Goal: Task Accomplishment & Management: Complete application form

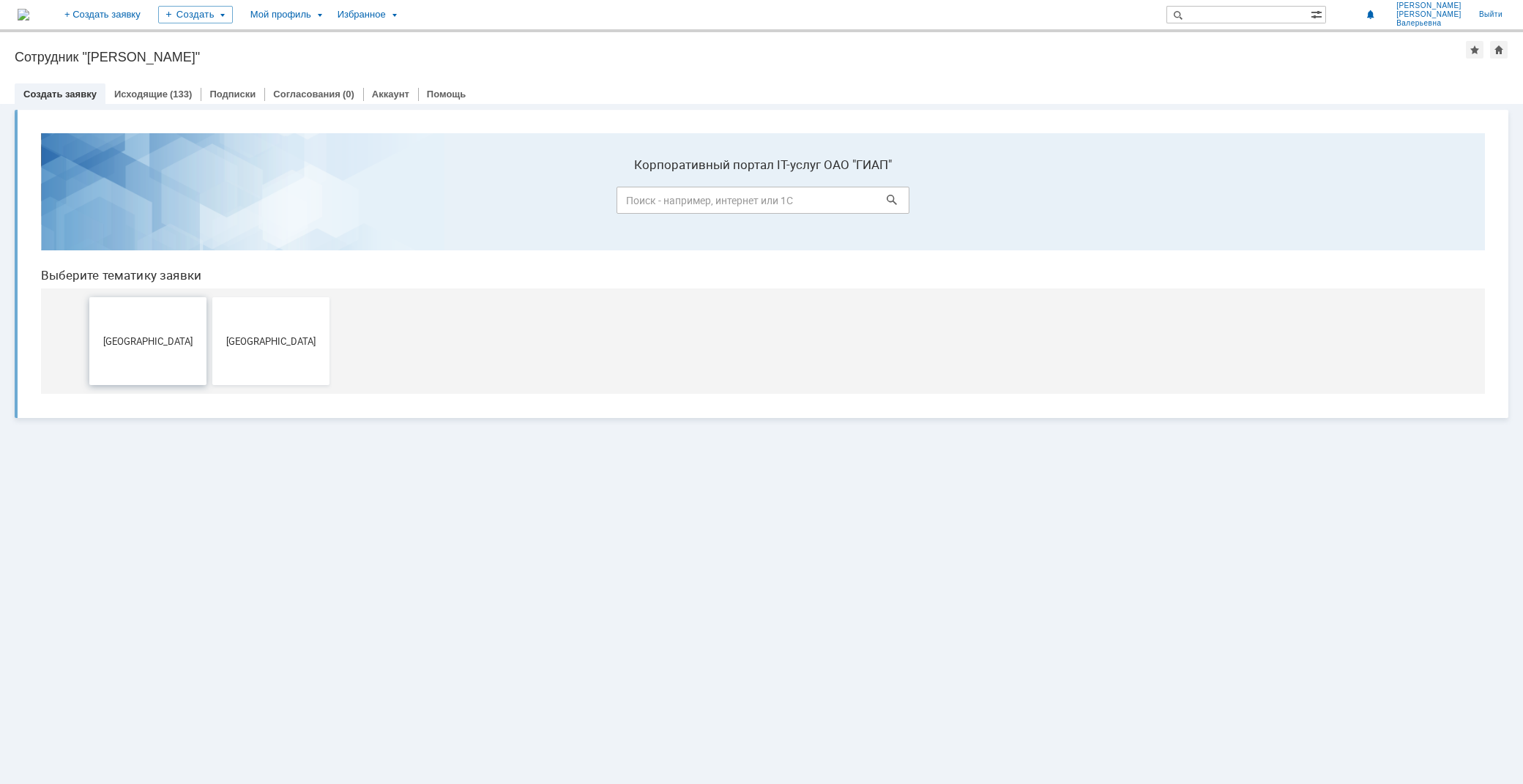
click at [179, 343] on span "[GEOGRAPHIC_DATA]" at bounding box center [148, 340] width 109 height 11
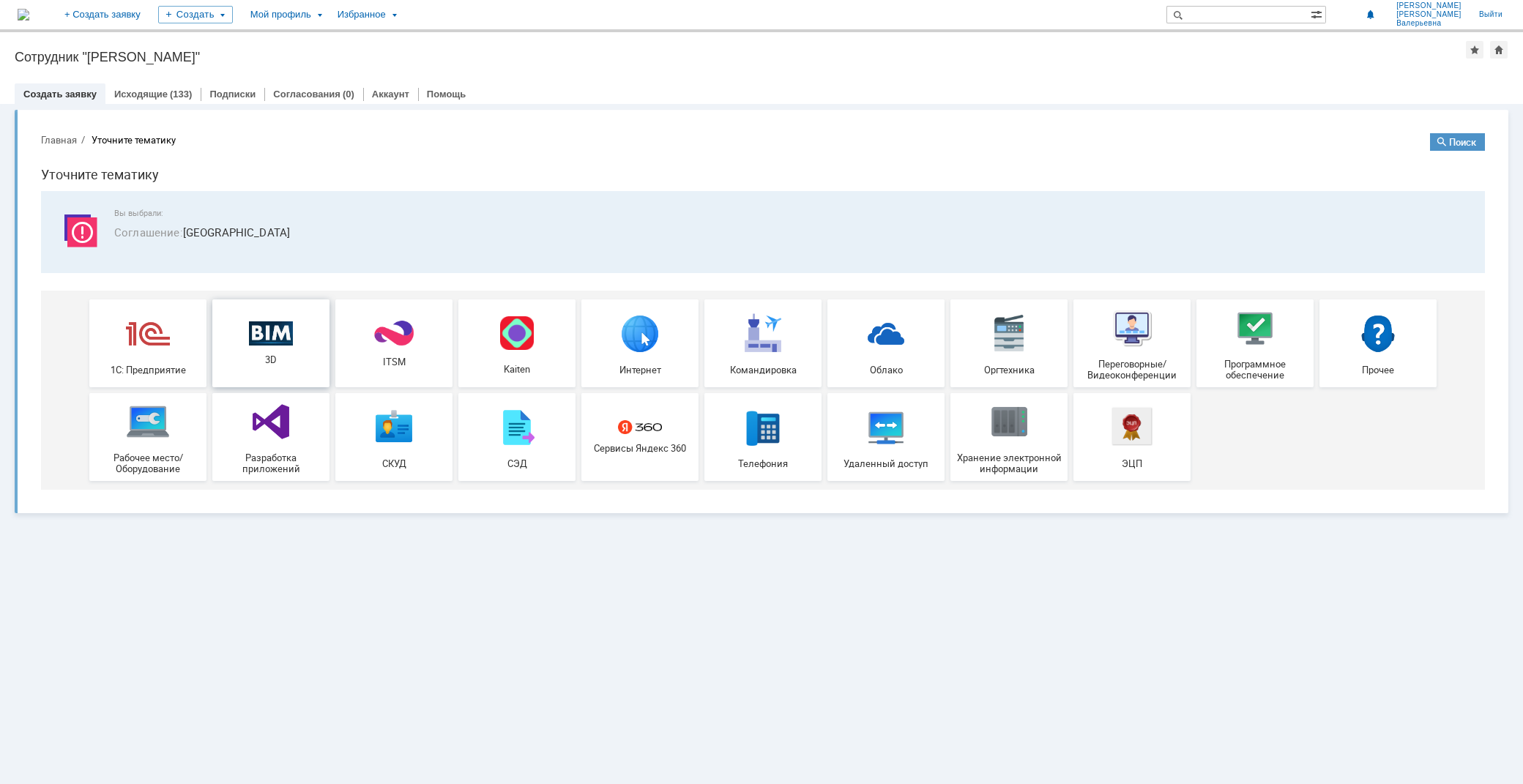
click at [265, 356] on span "3D" at bounding box center [271, 360] width 109 height 11
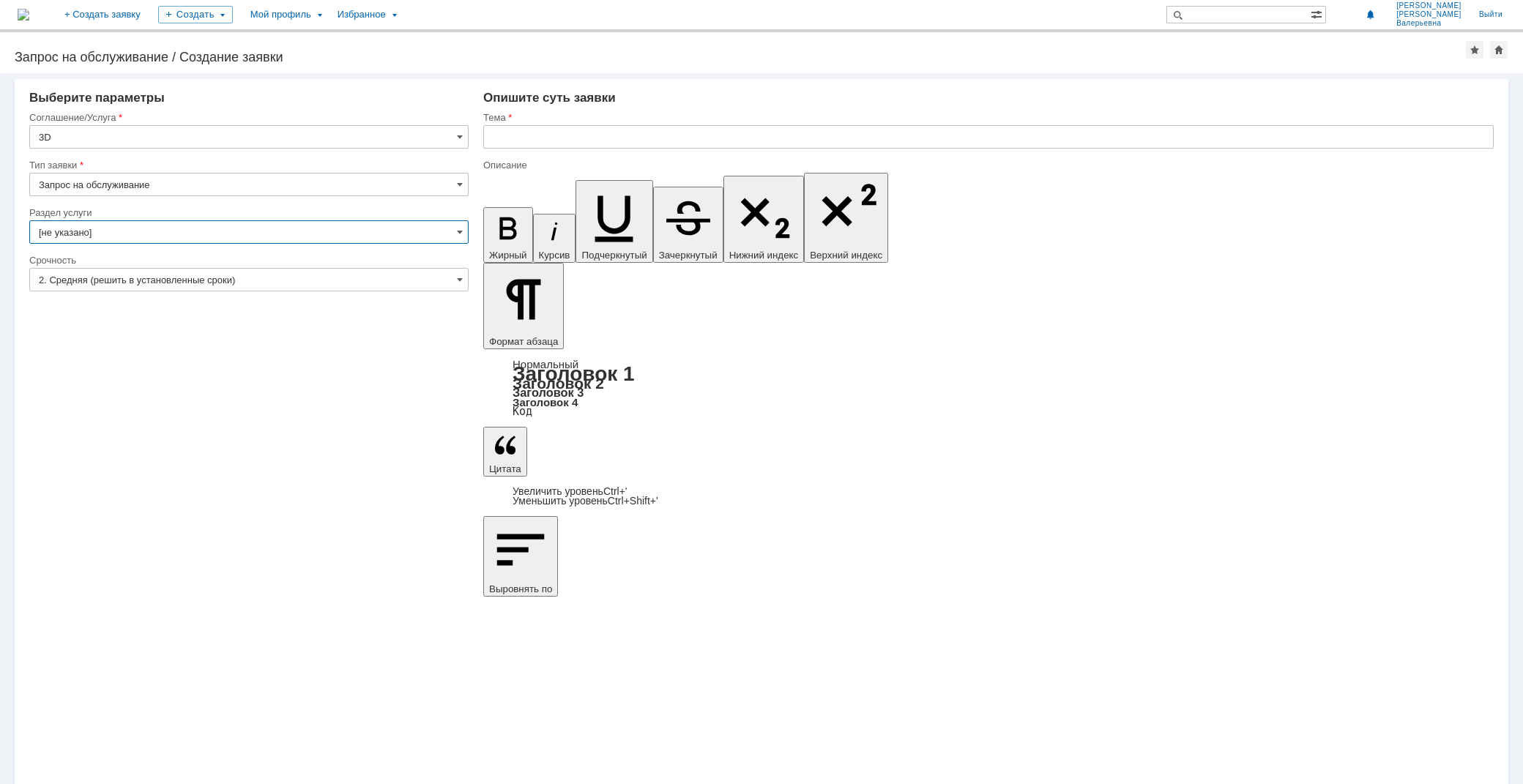
click at [147, 239] on input "[не указано]" at bounding box center [249, 232] width 439 height 23
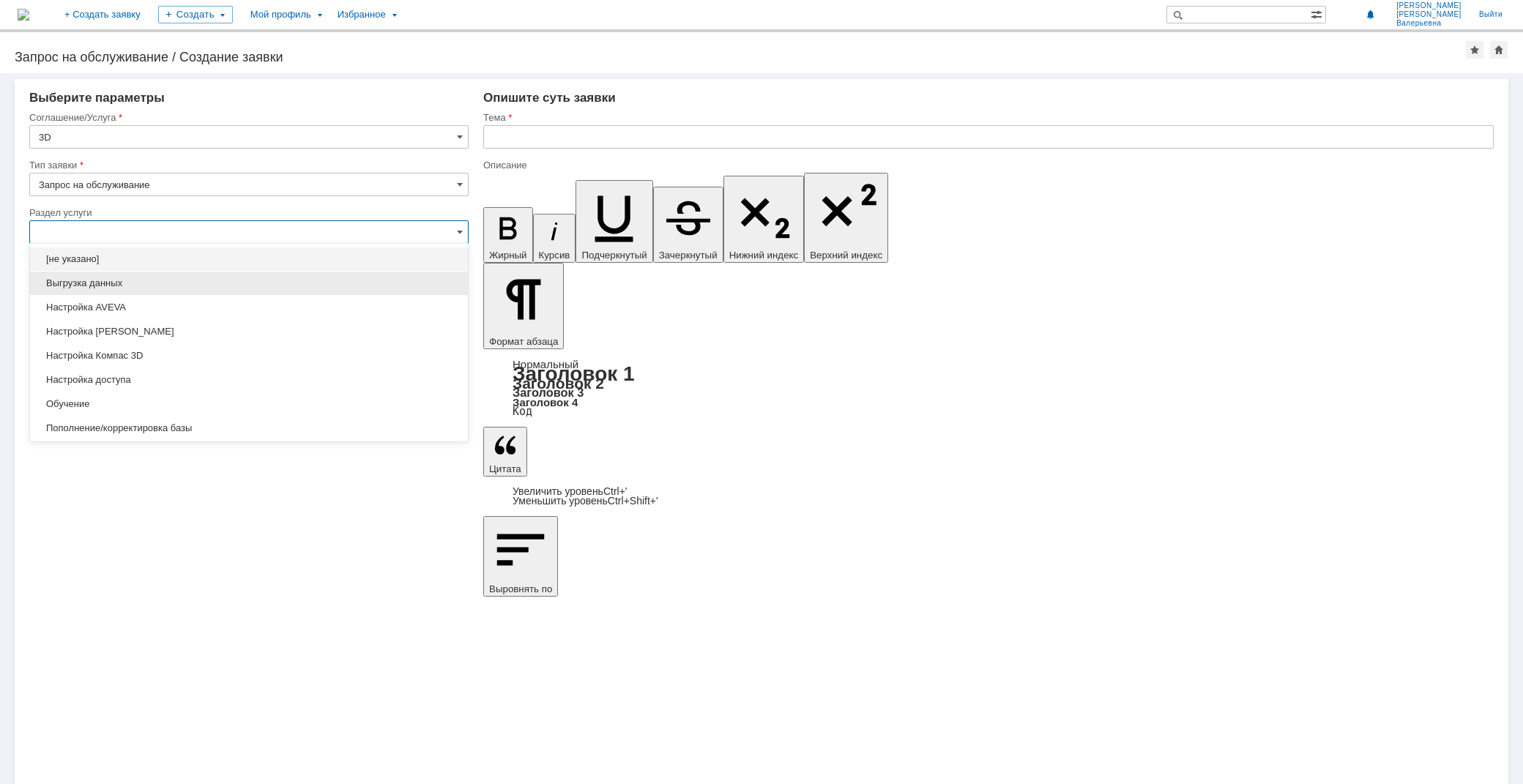
click at [135, 280] on span "Выгрузка данных" at bounding box center [249, 283] width 421 height 12
type input "Выгрузка данных"
type input "ПО: Revit/Tekla Проект ** Корпус **"
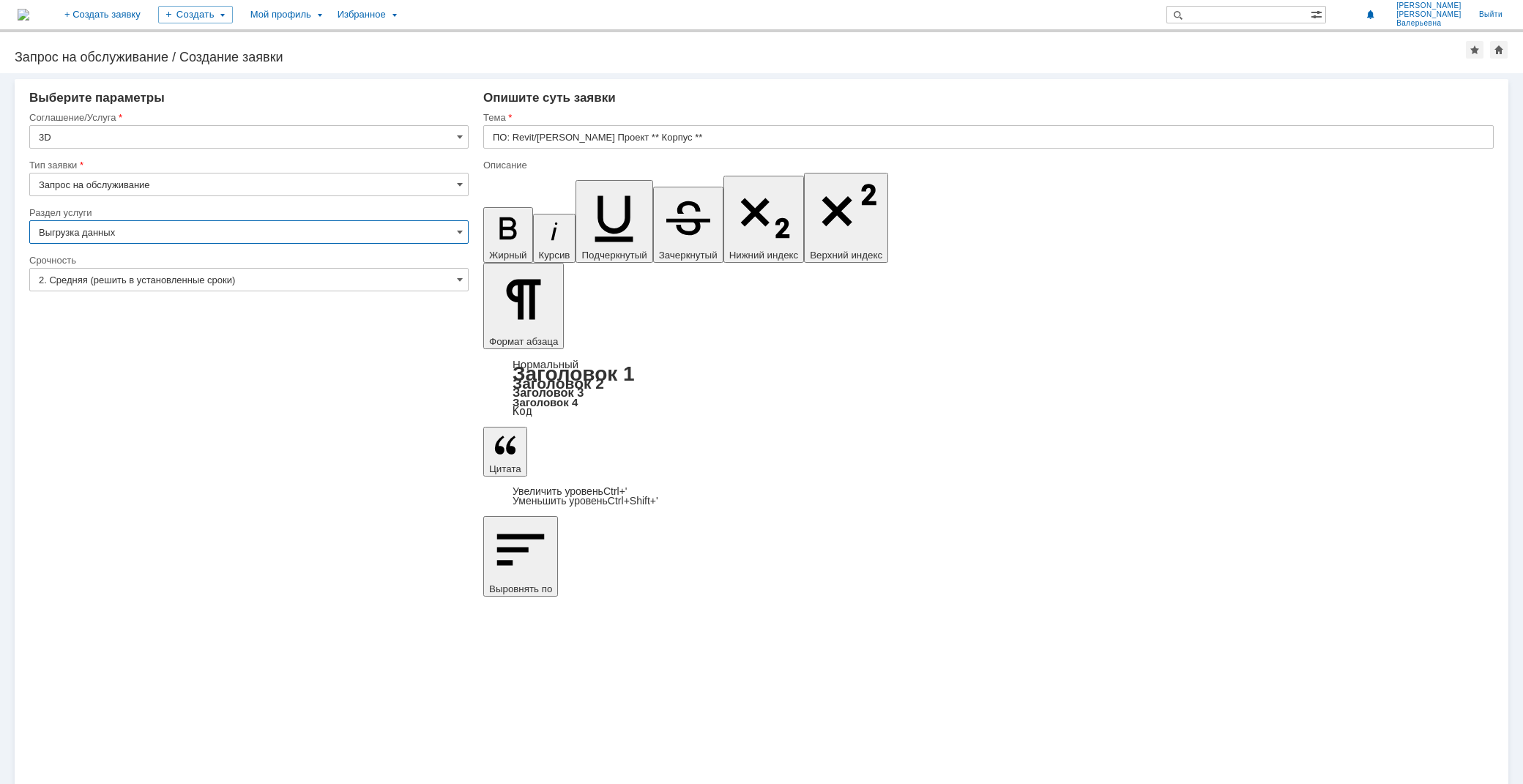
type input "Выгрузка данных"
click at [667, 121] on div "Тема" at bounding box center [987, 117] width 1007 height 10
click at [720, 152] on div at bounding box center [988, 153] width 1011 height 10
click at [723, 140] on input "ПО: Revit/Tekla Проект ** Корпус **" at bounding box center [988, 137] width 1011 height 23
type input "Текла 502б УКЛ"
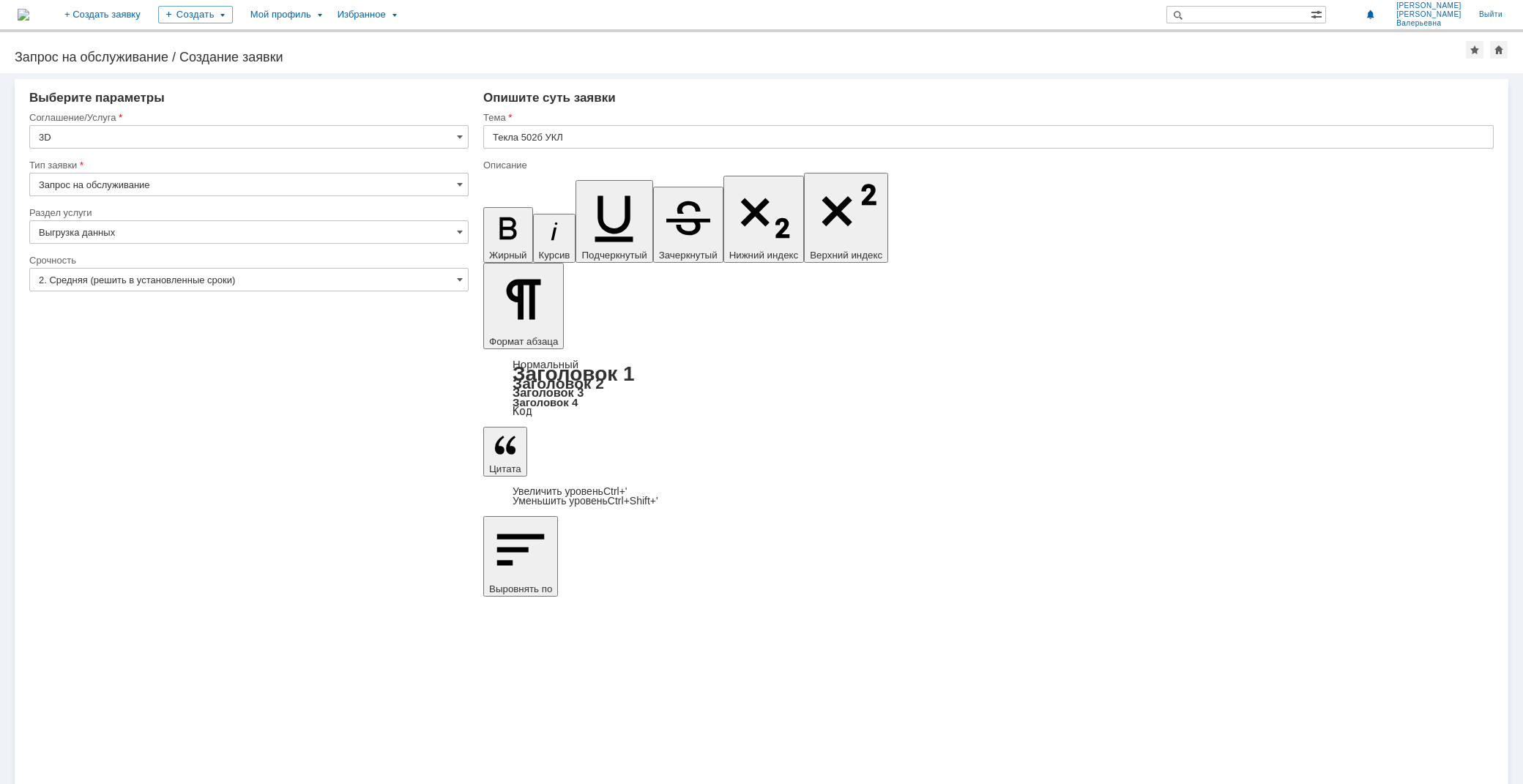
drag, startPoint x: 550, startPoint y: 5547, endPoint x: 474, endPoint y: 5533, distance: 77.3
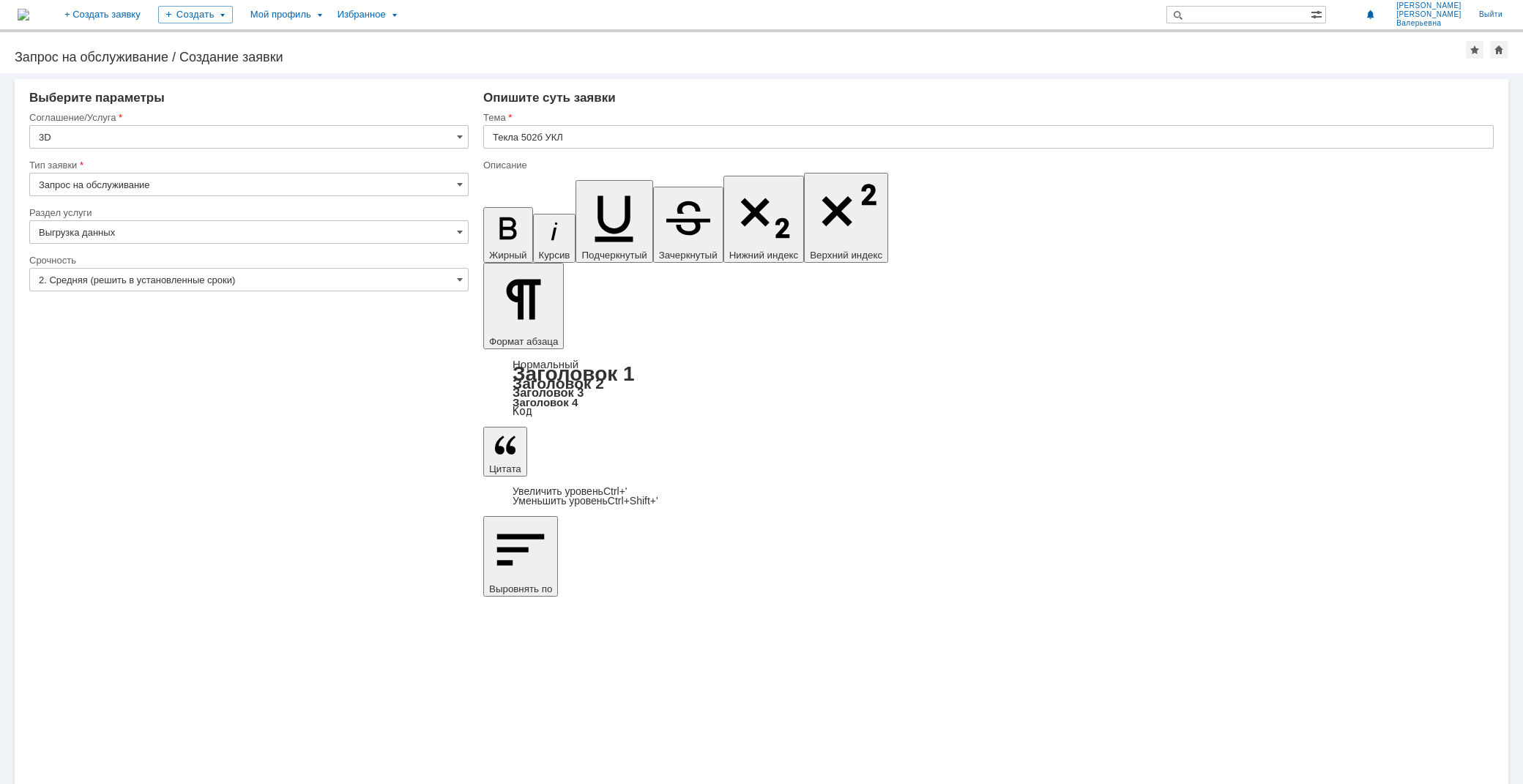
scroll to position [89, 4]
